Goal: Task Accomplishment & Management: Complete application form

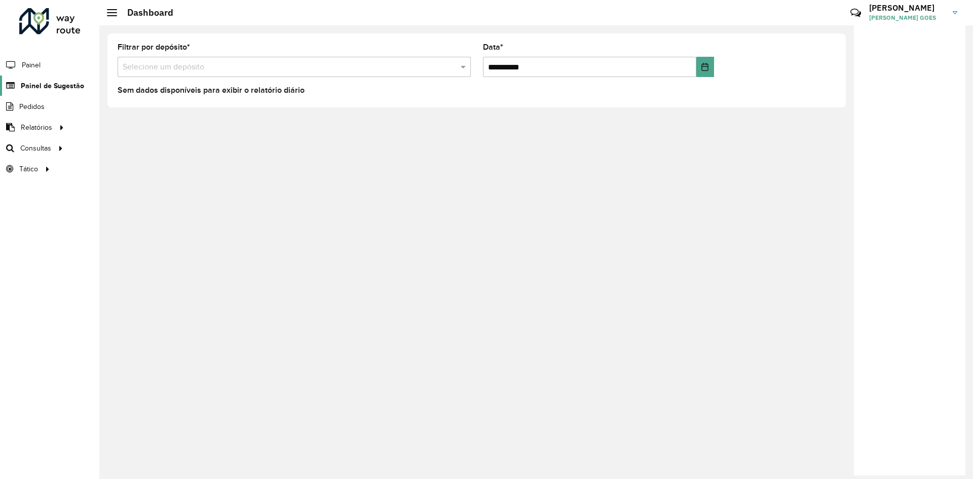
click at [54, 82] on span "Painel de Sugestão" at bounding box center [52, 86] width 63 height 11
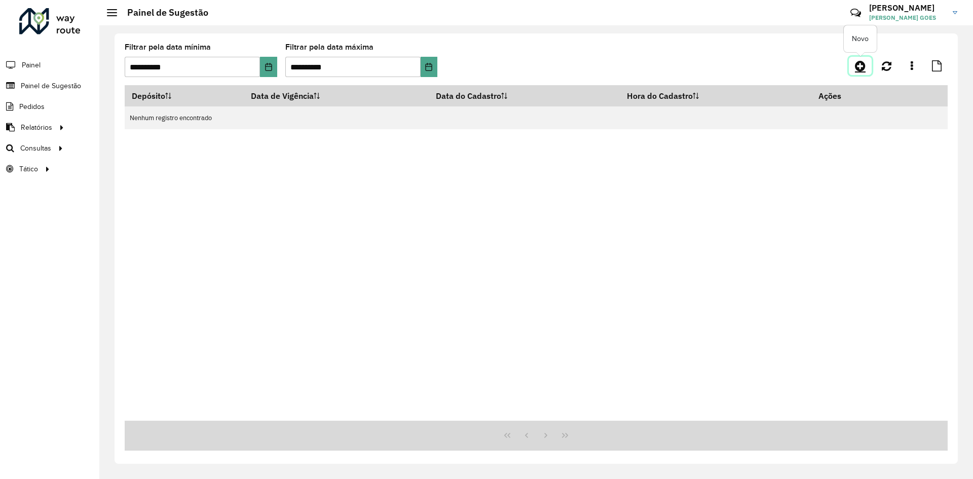
click at [860, 66] on icon at bounding box center [860, 66] width 11 height 12
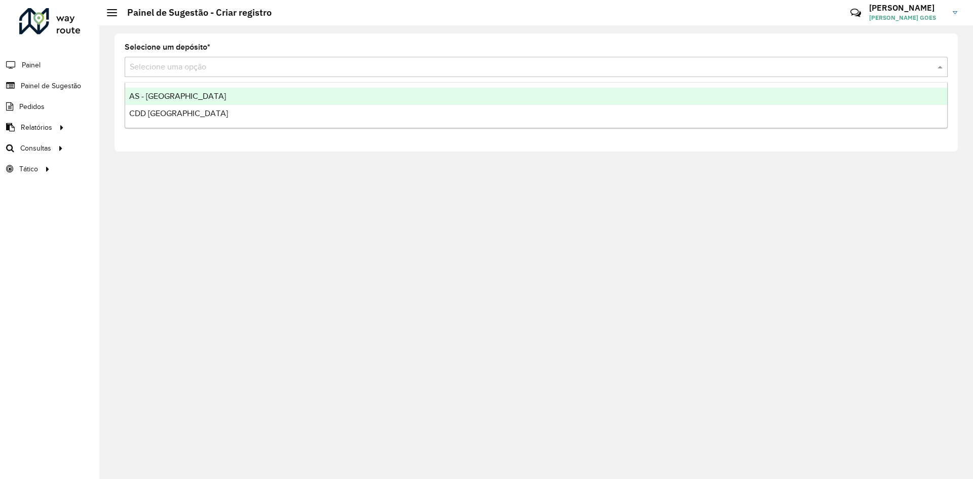
click at [194, 69] on input "text" at bounding box center [526, 67] width 793 height 12
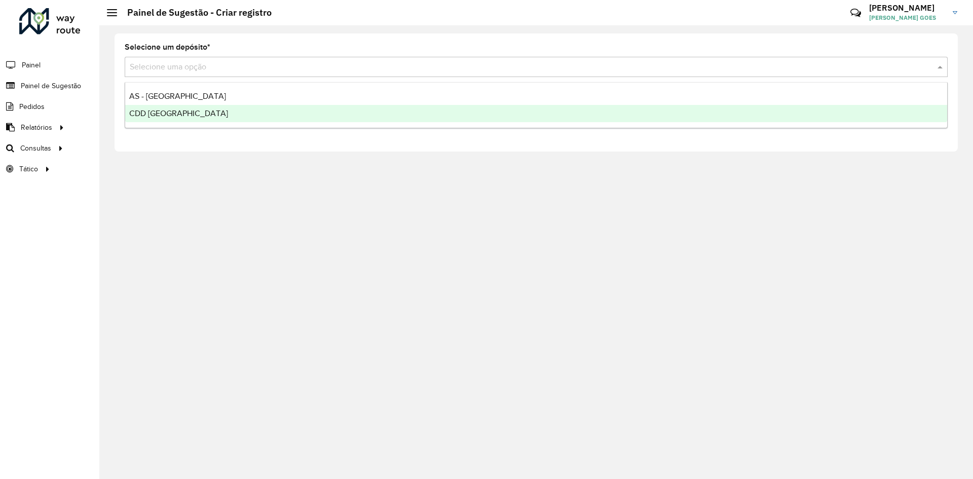
click at [174, 111] on span "CDD Fortaleza" at bounding box center [178, 113] width 99 height 9
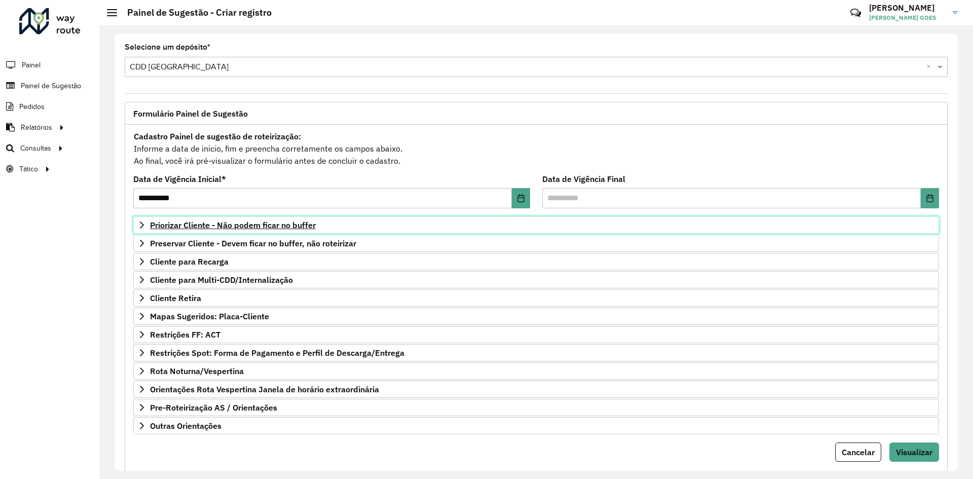
click at [185, 226] on span "Priorizar Cliente - Não podem ficar no buffer" at bounding box center [233, 225] width 166 height 8
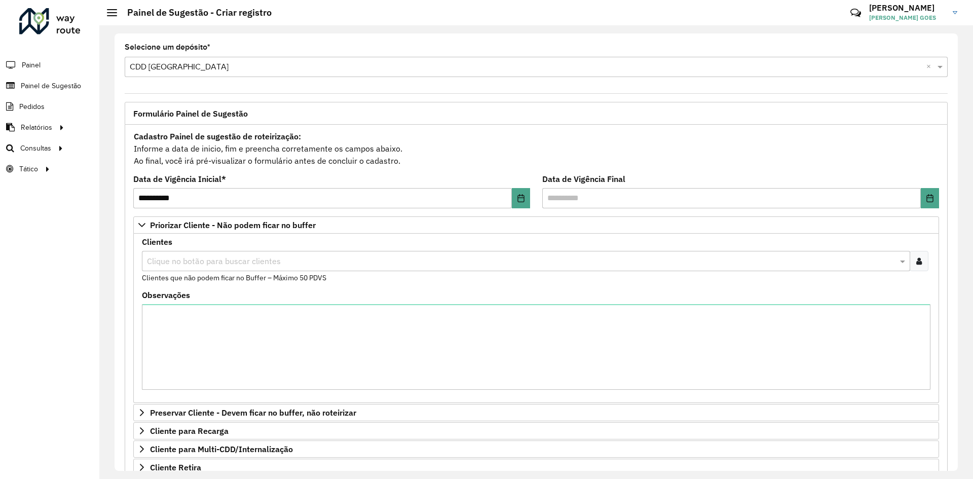
click at [233, 259] on input "text" at bounding box center [520, 261] width 753 height 12
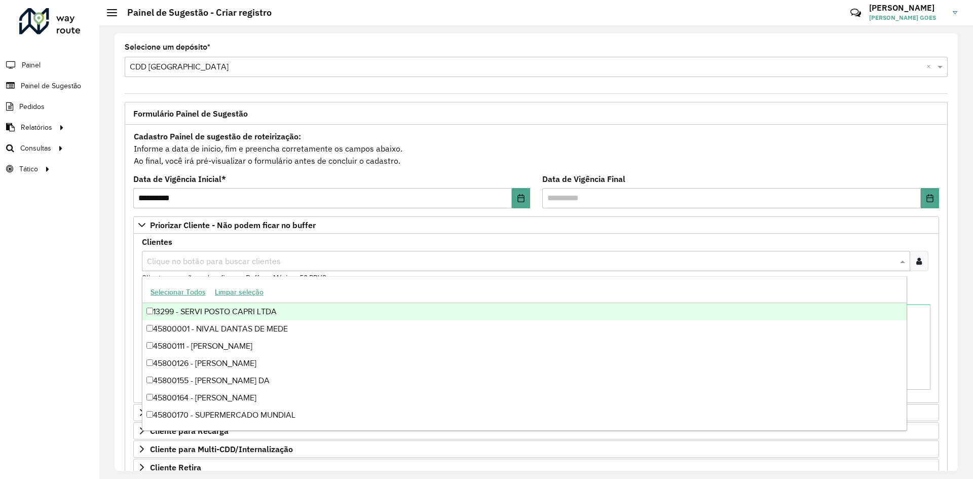
click at [921, 260] on div at bounding box center [919, 261] width 19 height 20
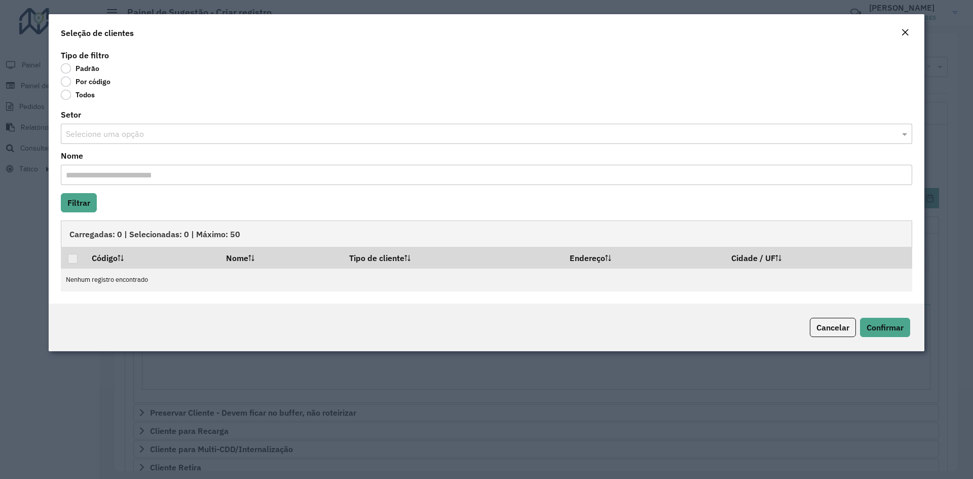
click at [66, 80] on label "Por código" at bounding box center [86, 82] width 50 height 10
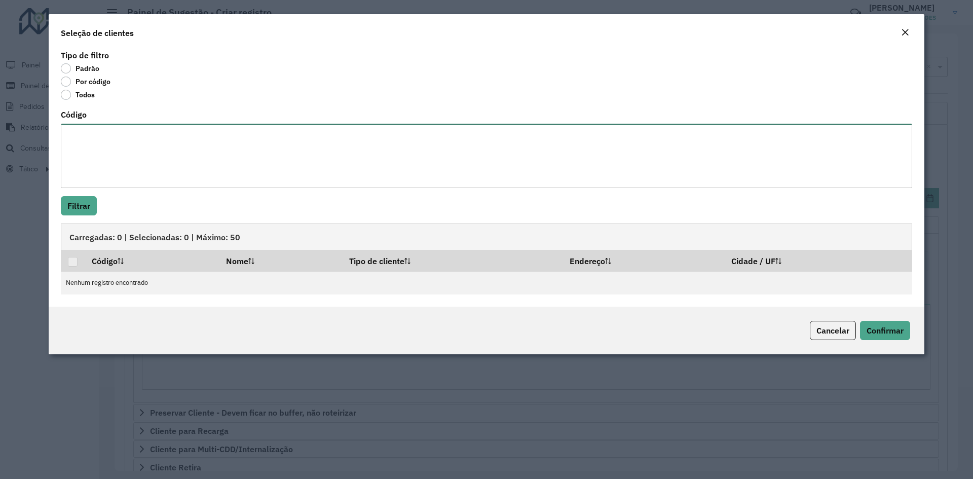
click at [124, 127] on textarea "Código" at bounding box center [486, 156] width 851 height 64
paste textarea "***** ***** ***** ***** ***** *****"
type textarea "***** ***** ***** ***** ***** *****"
click at [89, 205] on button "Filtrar" at bounding box center [79, 205] width 36 height 19
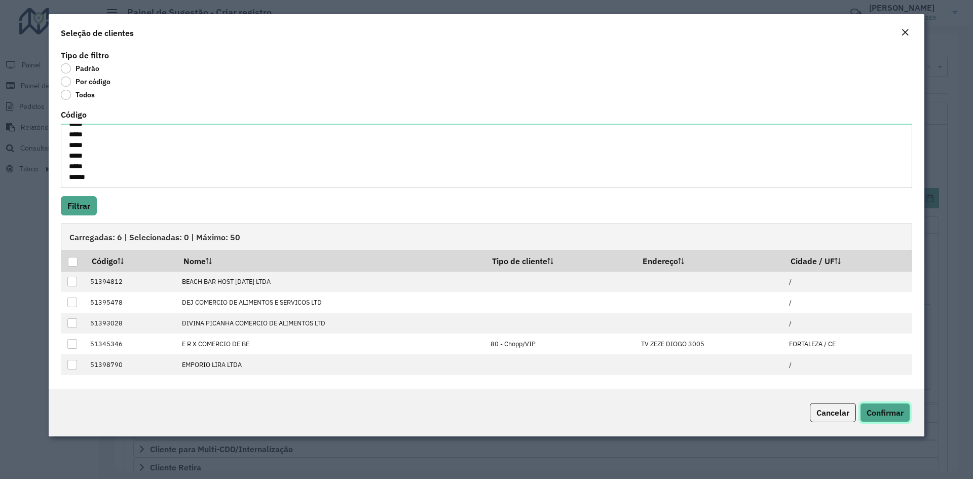
click at [884, 411] on span "Confirmar" at bounding box center [884, 412] width 37 height 10
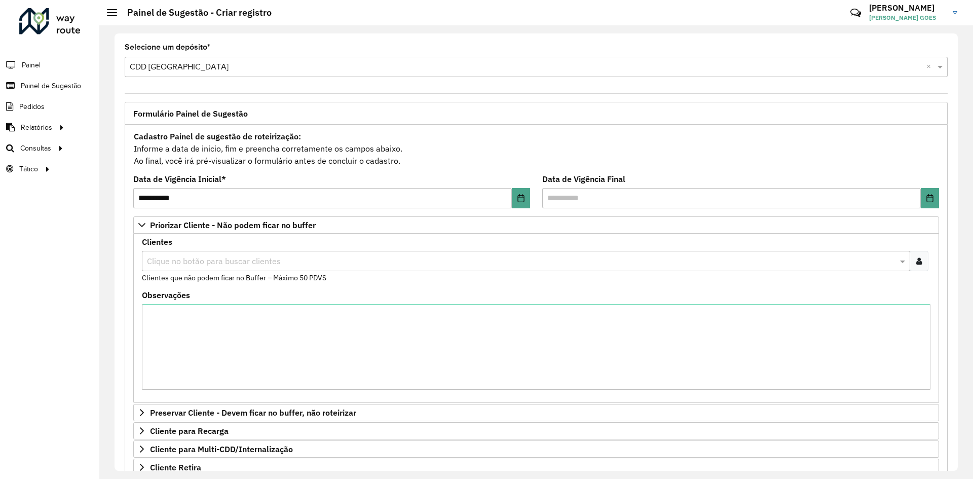
click at [147, 234] on div "Clientes Clique no botão para buscar clientes Clientes que não podem ficar no B…" at bounding box center [536, 318] width 806 height 169
click at [926, 197] on icon "Choose Date" at bounding box center [930, 198] width 8 height 8
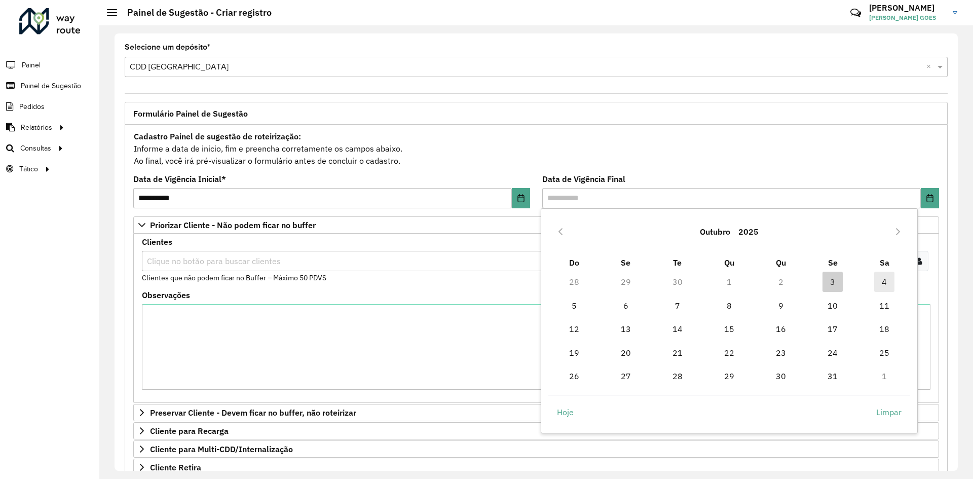
click at [880, 281] on span "4" at bounding box center [884, 282] width 20 height 20
type input "**********"
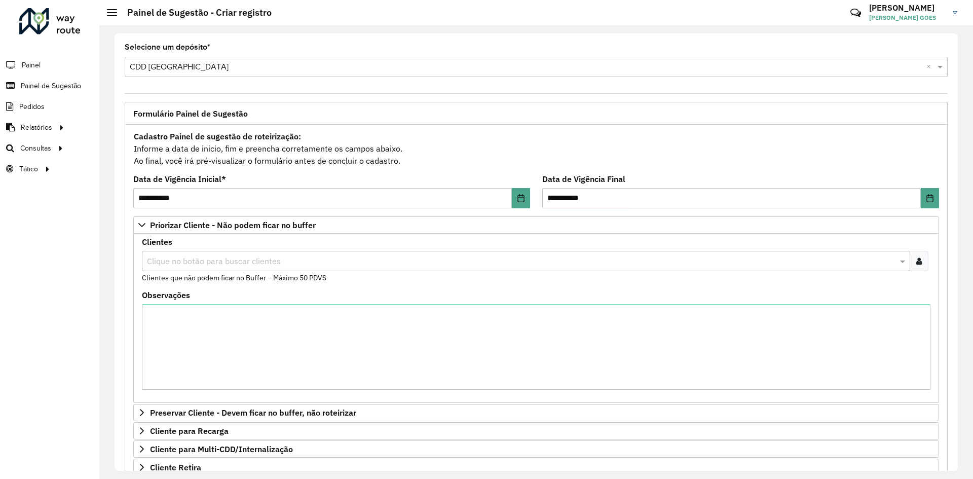
click at [722, 131] on div "Cadastro Painel de sugestão de roteirização: Informe a data de inicio, fim e pr…" at bounding box center [536, 148] width 806 height 37
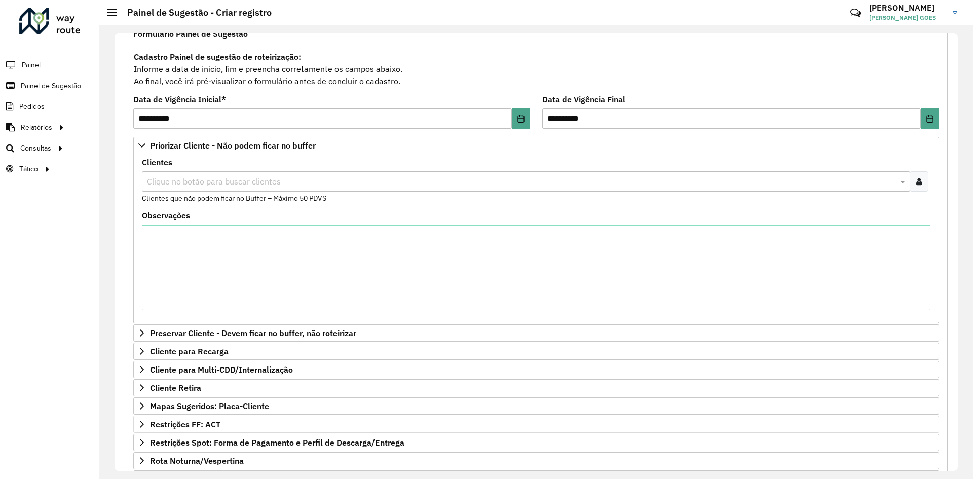
scroll to position [196, 0]
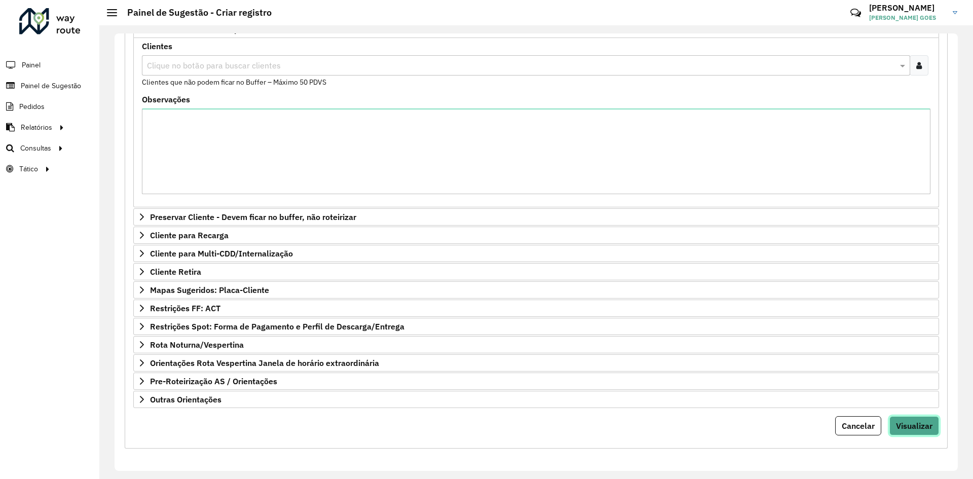
click at [923, 423] on span "Visualizar" at bounding box center [914, 426] width 36 height 10
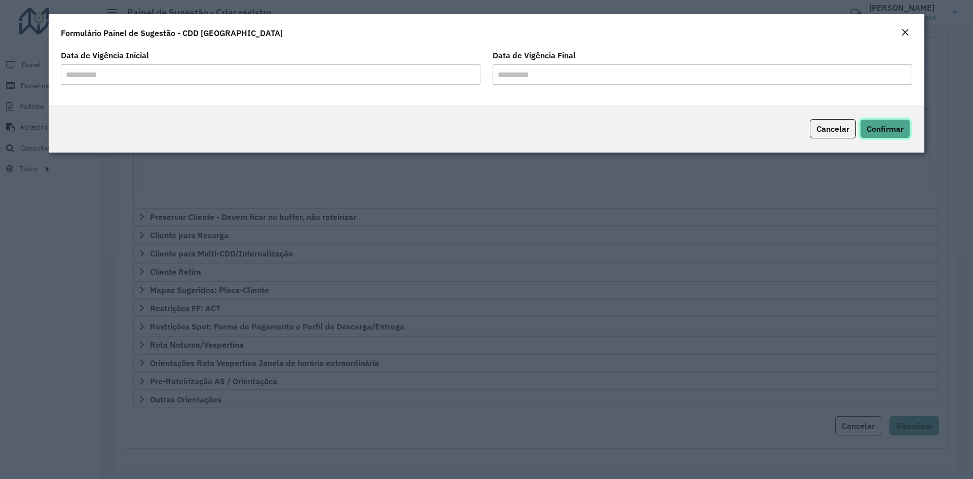
click at [901, 135] on button "Confirmar" at bounding box center [885, 128] width 50 height 19
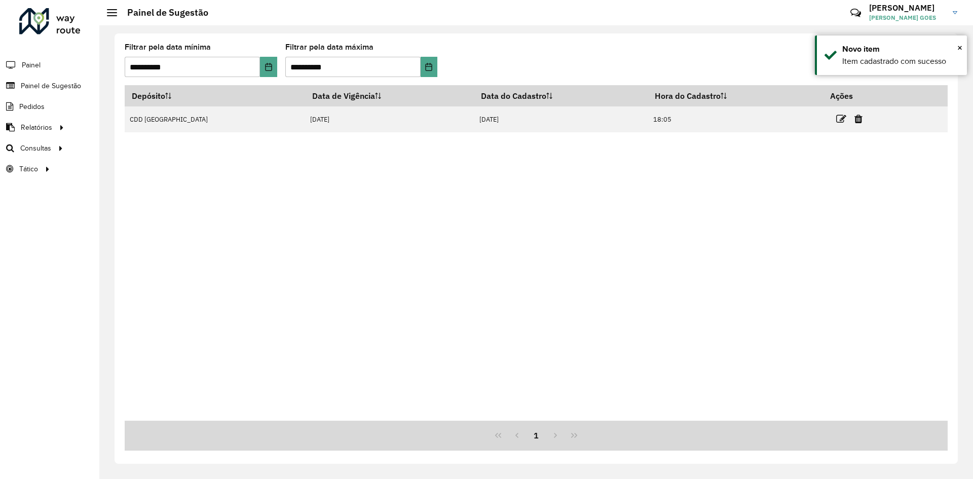
click at [612, 136] on div "Depósito Data de Vigência Data do Cadastro Hora do Cadastro Ações CDD Fortaleza…" at bounding box center [536, 252] width 823 height 335
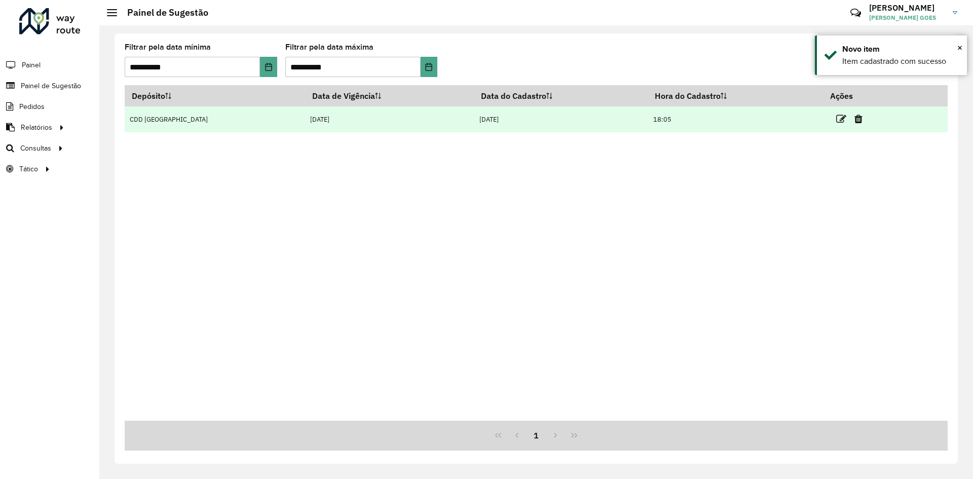
click at [548, 123] on td "03/10/2025" at bounding box center [561, 119] width 174 height 26
click at [836, 119] on icon at bounding box center [841, 119] width 10 height 10
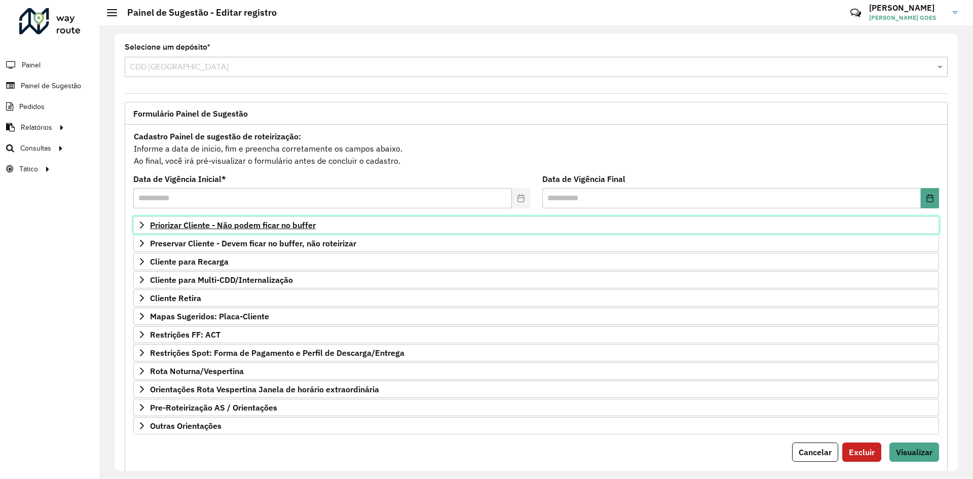
click at [315, 221] on span "Priorizar Cliente - Não podem ficar no buffer" at bounding box center [233, 225] width 166 height 8
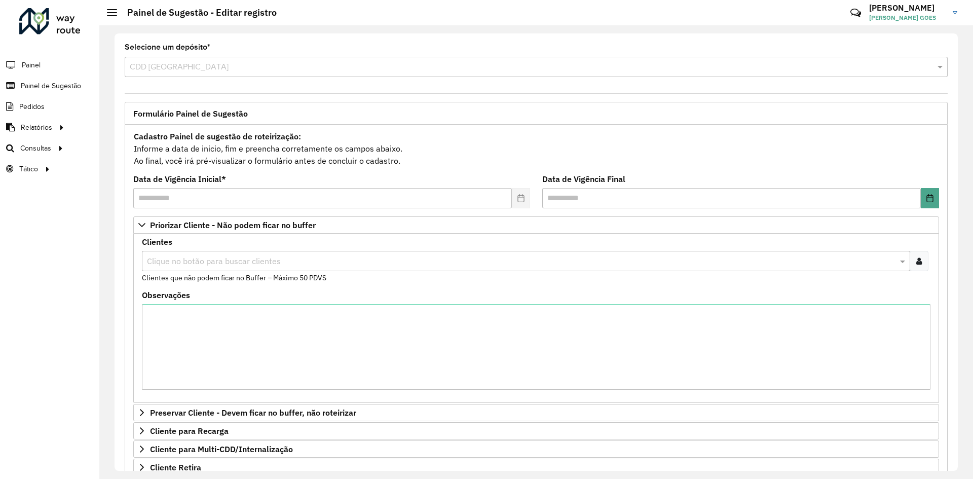
click at [916, 259] on icon at bounding box center [919, 261] width 6 height 8
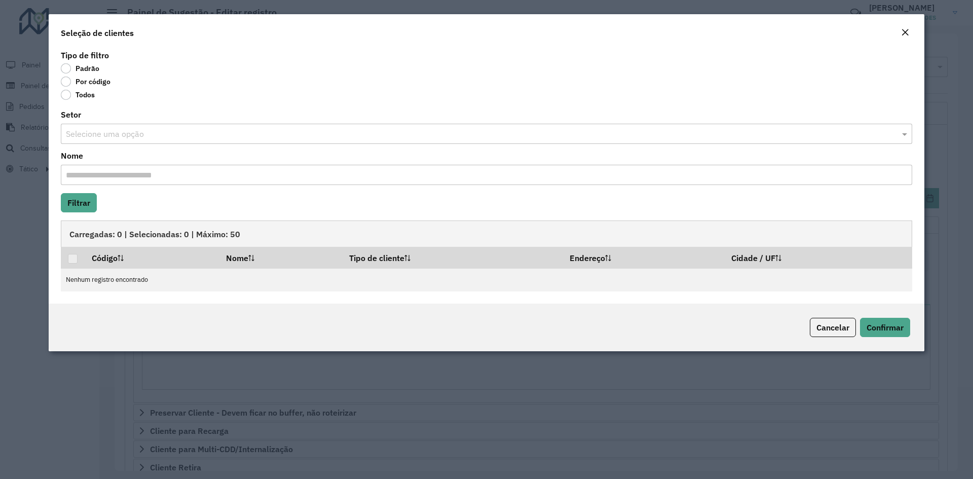
click at [98, 86] on label "Por código" at bounding box center [86, 82] width 50 height 10
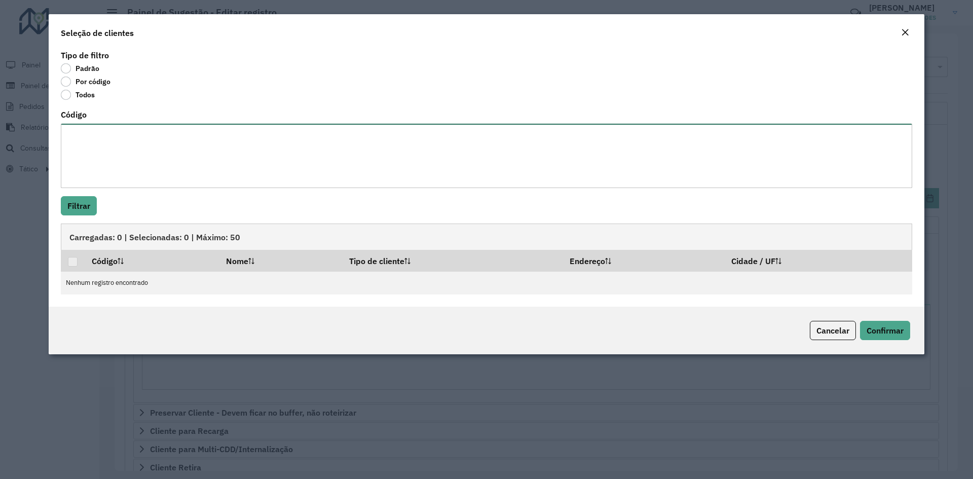
click at [386, 135] on textarea "Código" at bounding box center [486, 156] width 851 height 64
paste textarea "***** ***** ***** ***** ***** *****"
type textarea "***** ***** ***** ***** ***** *****"
click at [80, 210] on button "Filtrar" at bounding box center [79, 205] width 36 height 19
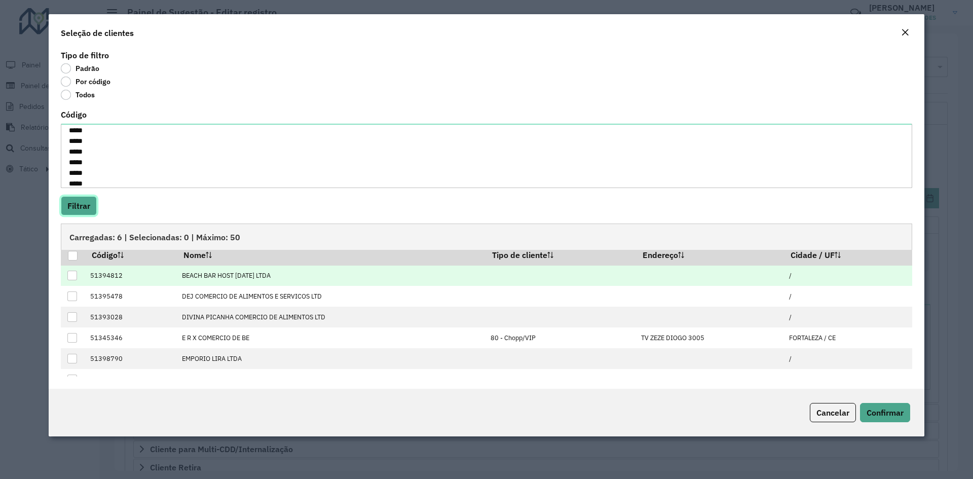
scroll to position [0, 0]
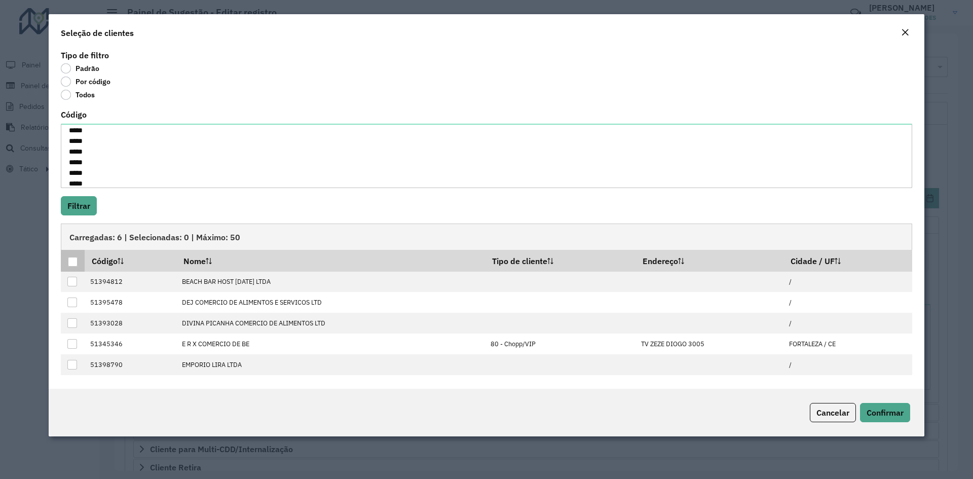
click at [69, 259] on div at bounding box center [73, 262] width 10 height 10
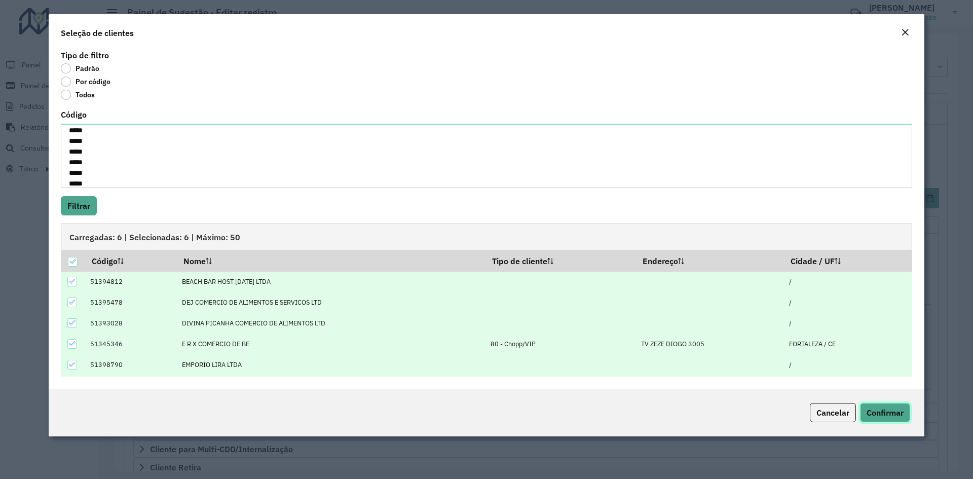
click at [890, 405] on button "Confirmar" at bounding box center [885, 412] width 50 height 19
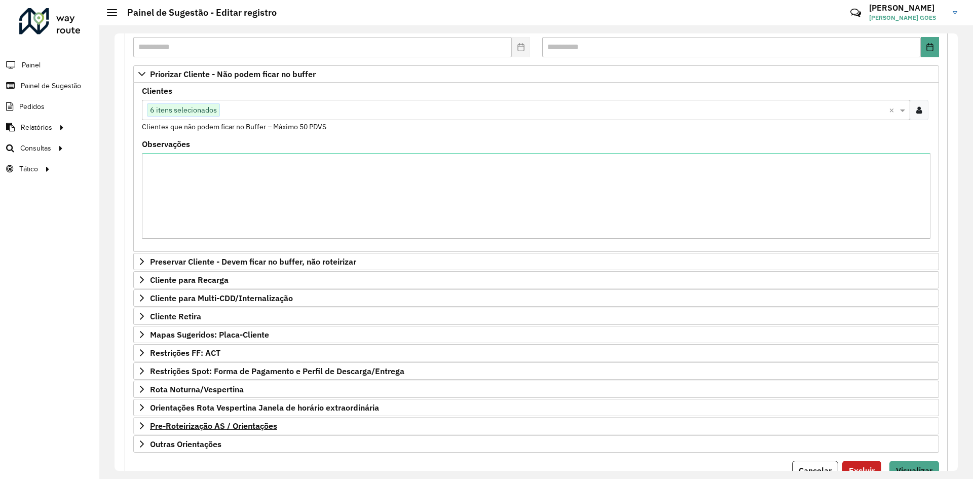
scroll to position [196, 0]
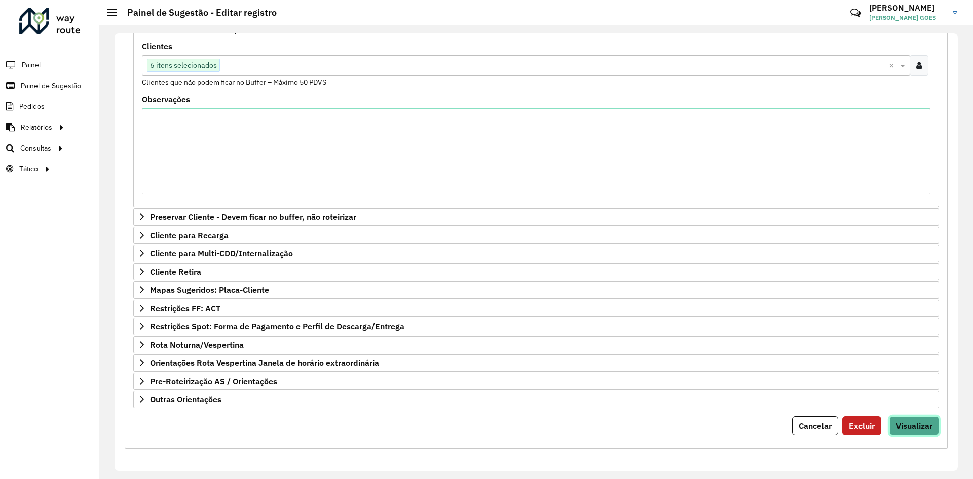
click at [916, 429] on span "Visualizar" at bounding box center [914, 426] width 36 height 10
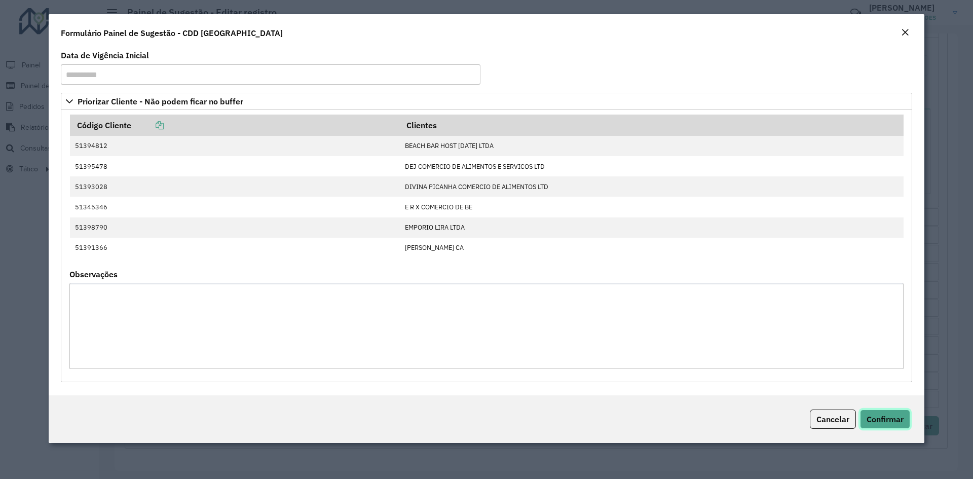
click at [894, 422] on span "Confirmar" at bounding box center [884, 419] width 37 height 10
